Goal: Task Accomplishment & Management: Use online tool/utility

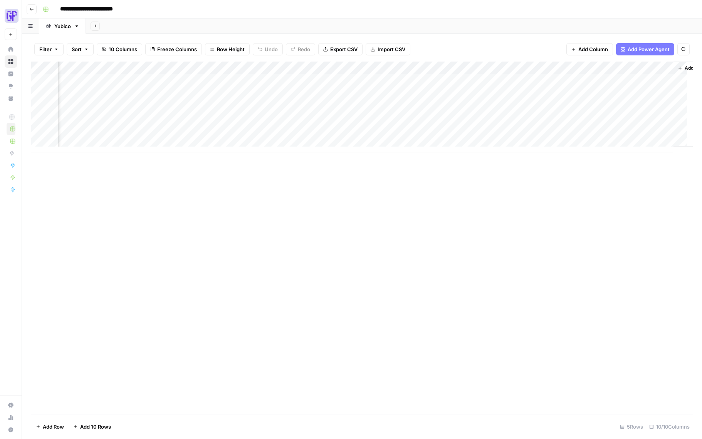
scroll to position [0, 98]
click at [488, 110] on div "Add Column" at bounding box center [361, 107] width 661 height 91
click at [488, 110] on body "**********" at bounding box center [351, 219] width 702 height 439
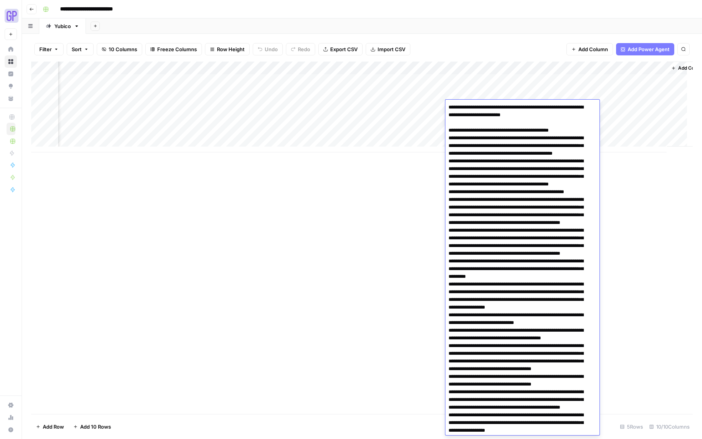
scroll to position [401, 0]
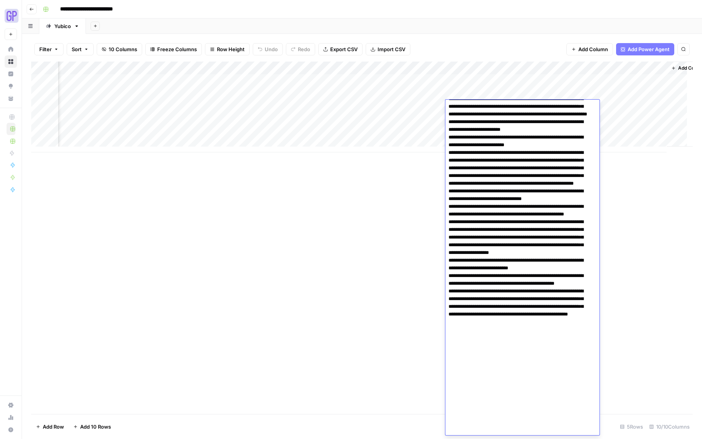
click at [497, 154] on textarea at bounding box center [519, 68] width 148 height 735
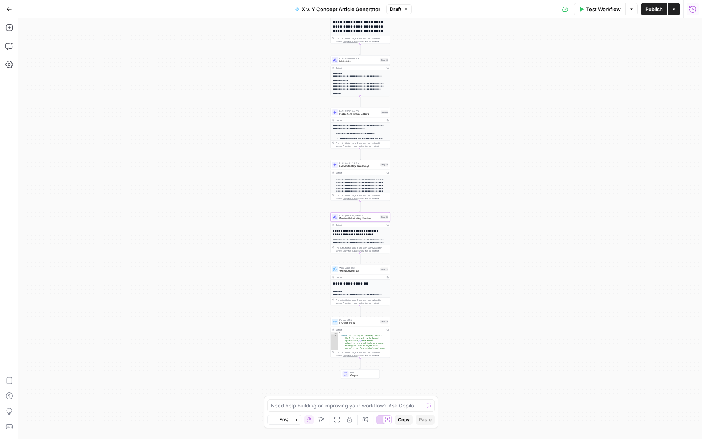
scroll to position [93, 0]
click at [8, 11] on icon "button" at bounding box center [9, 9] width 5 height 5
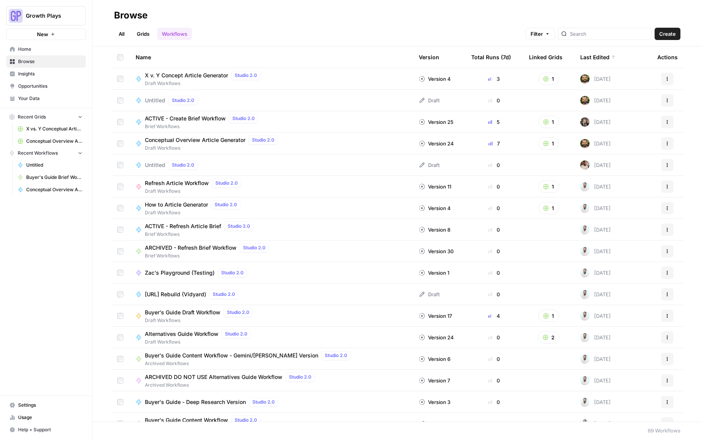
click at [49, 129] on span "X vs. Y Conceptual Articles" at bounding box center [54, 129] width 56 height 7
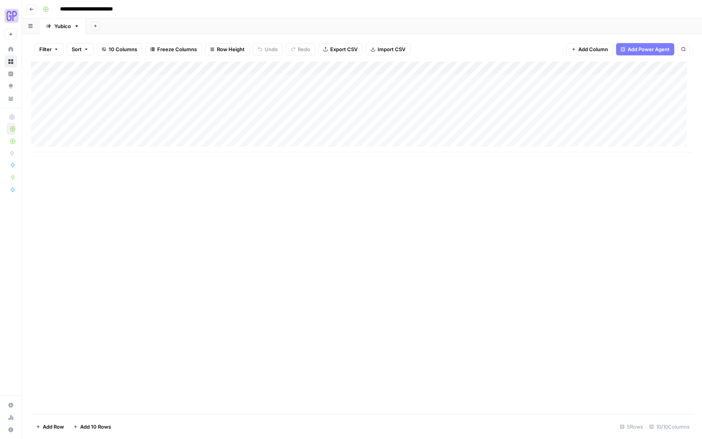
drag, startPoint x: 375, startPoint y: 157, endPoint x: 433, endPoint y: 161, distance: 58.6
click at [433, 161] on div "Add Column" at bounding box center [361, 238] width 661 height 353
click at [584, 81] on div "Add Column" at bounding box center [361, 107] width 661 height 91
click at [616, 75] on div "Add Column" at bounding box center [361, 107] width 661 height 91
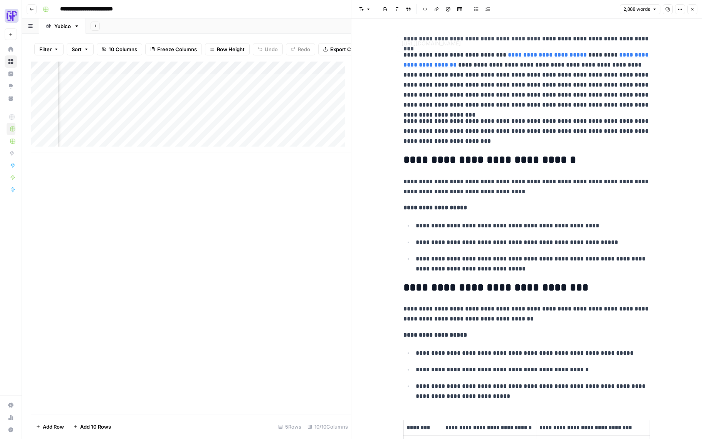
type input "[URL][DOMAIN_NAME]"
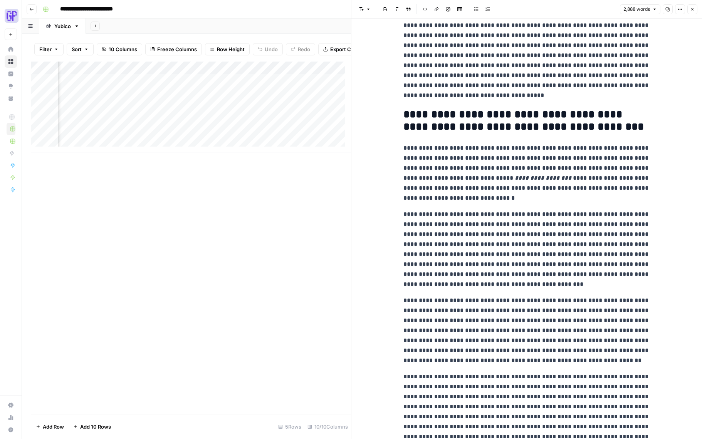
scroll to position [3403, 0]
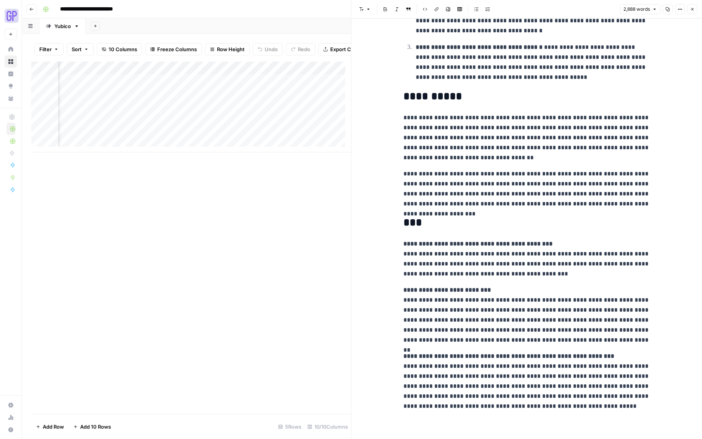
click at [691, 10] on icon "button" at bounding box center [692, 9] width 5 height 5
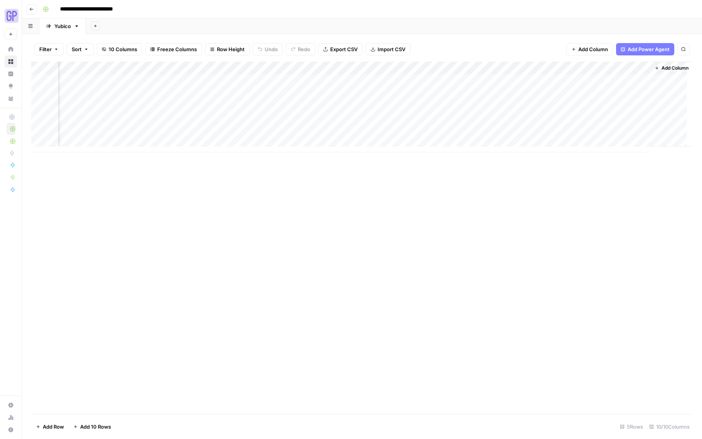
scroll to position [0, 111]
click at [472, 94] on div "Add Column" at bounding box center [361, 107] width 661 height 91
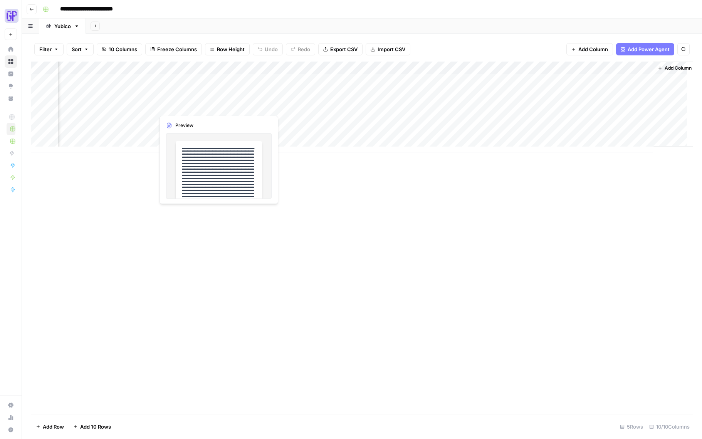
click at [196, 105] on div "Add Column" at bounding box center [361, 107] width 661 height 91
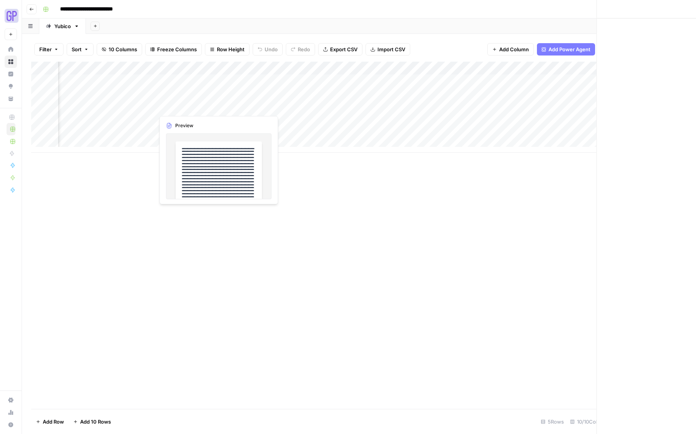
click at [196, 105] on div at bounding box center [189, 107] width 70 height 14
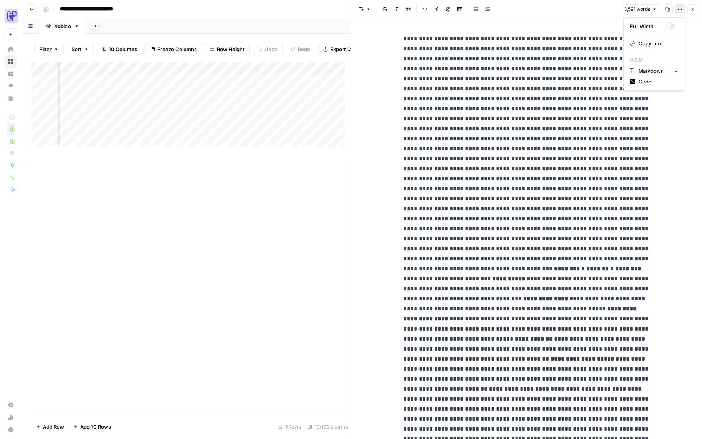
click at [683, 7] on button "Options" at bounding box center [680, 9] width 10 height 10
click at [652, 80] on span "Code" at bounding box center [656, 82] width 37 height 8
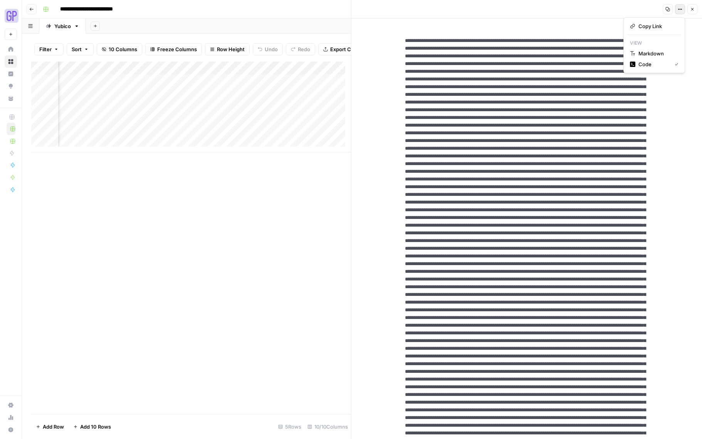
click at [681, 7] on icon "button" at bounding box center [679, 9] width 5 height 5
click at [653, 53] on span "Markdown" at bounding box center [656, 54] width 37 height 8
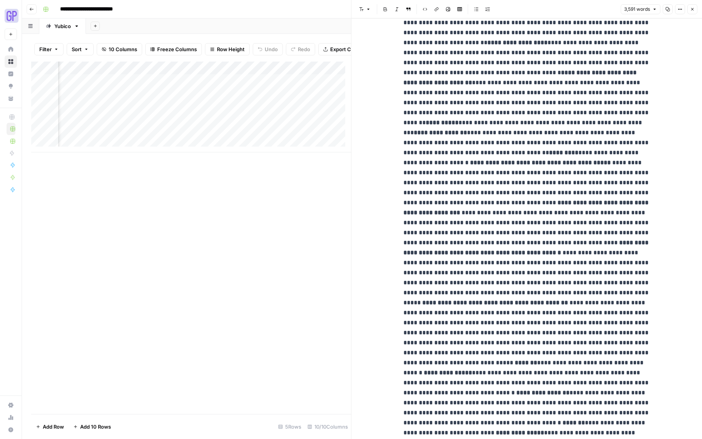
scroll to position [2213, 0]
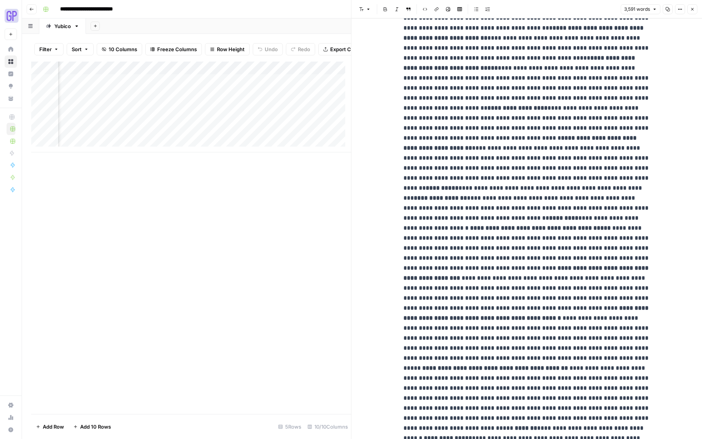
drag, startPoint x: 292, startPoint y: 151, endPoint x: 285, endPoint y: 152, distance: 7.0
click at [292, 151] on div "Add Column" at bounding box center [191, 107] width 320 height 91
click at [185, 166] on div "Add Column" at bounding box center [191, 238] width 320 height 353
